Goal: Find specific page/section: Find specific page/section

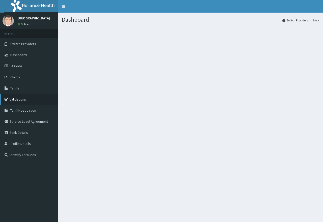
click at [17, 98] on link "Validations" at bounding box center [29, 99] width 58 height 11
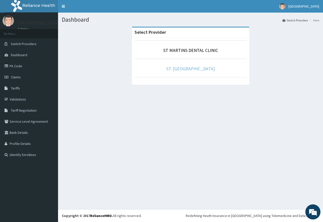
click at [190, 69] on link "ST. [GEOGRAPHIC_DATA]" at bounding box center [190, 69] width 48 height 6
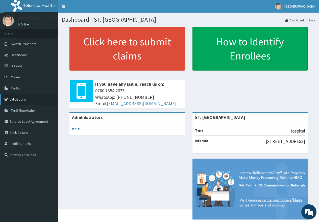
click at [11, 100] on link "Validations" at bounding box center [29, 99] width 58 height 11
